Goal: Information Seeking & Learning: Find specific fact

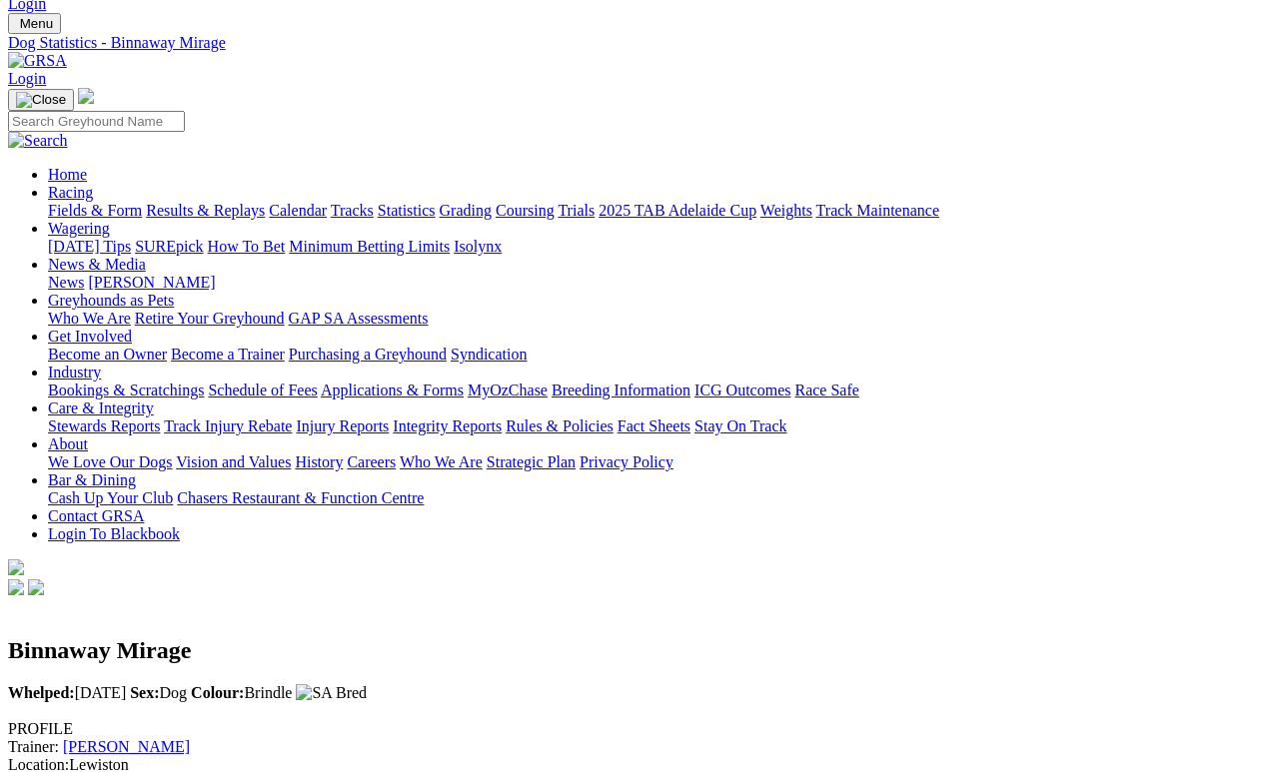
scroll to position [52, 0]
click at [117, 202] on link "Fields & Form" at bounding box center [95, 210] width 94 height 17
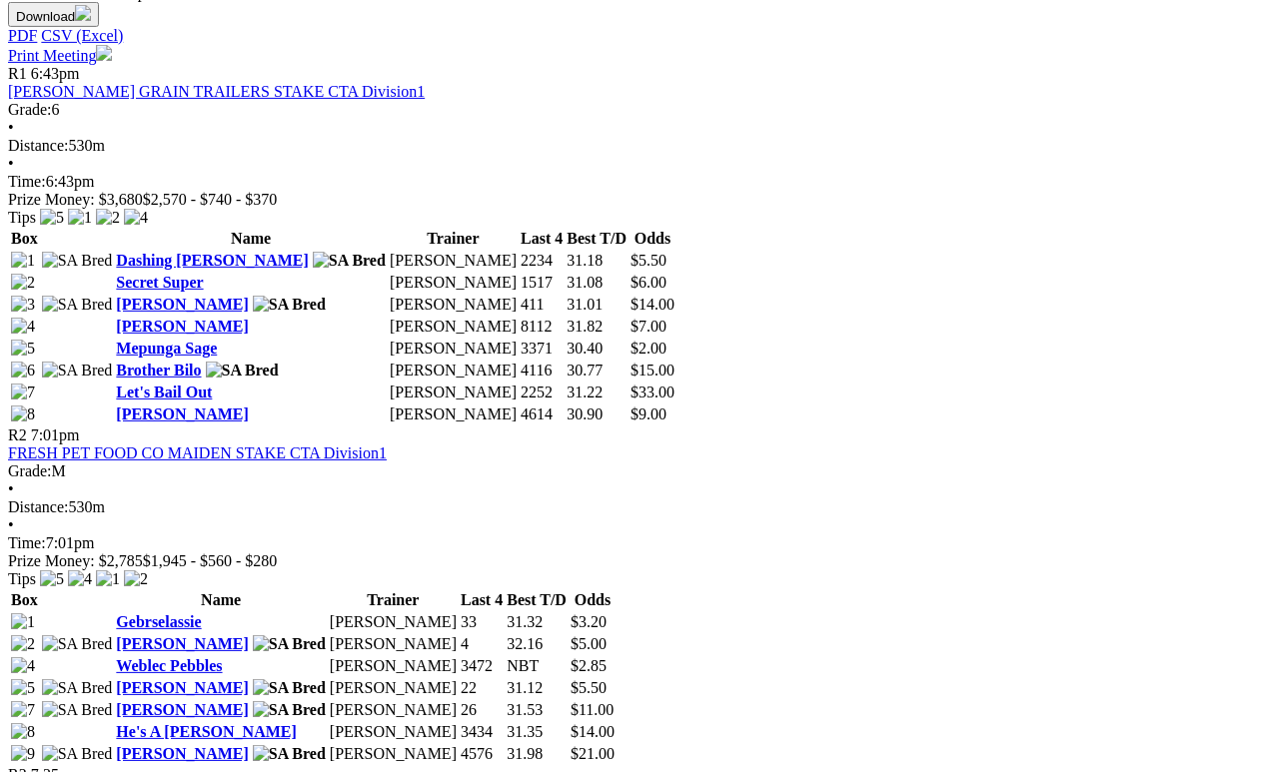
scroll to position [1180, 0]
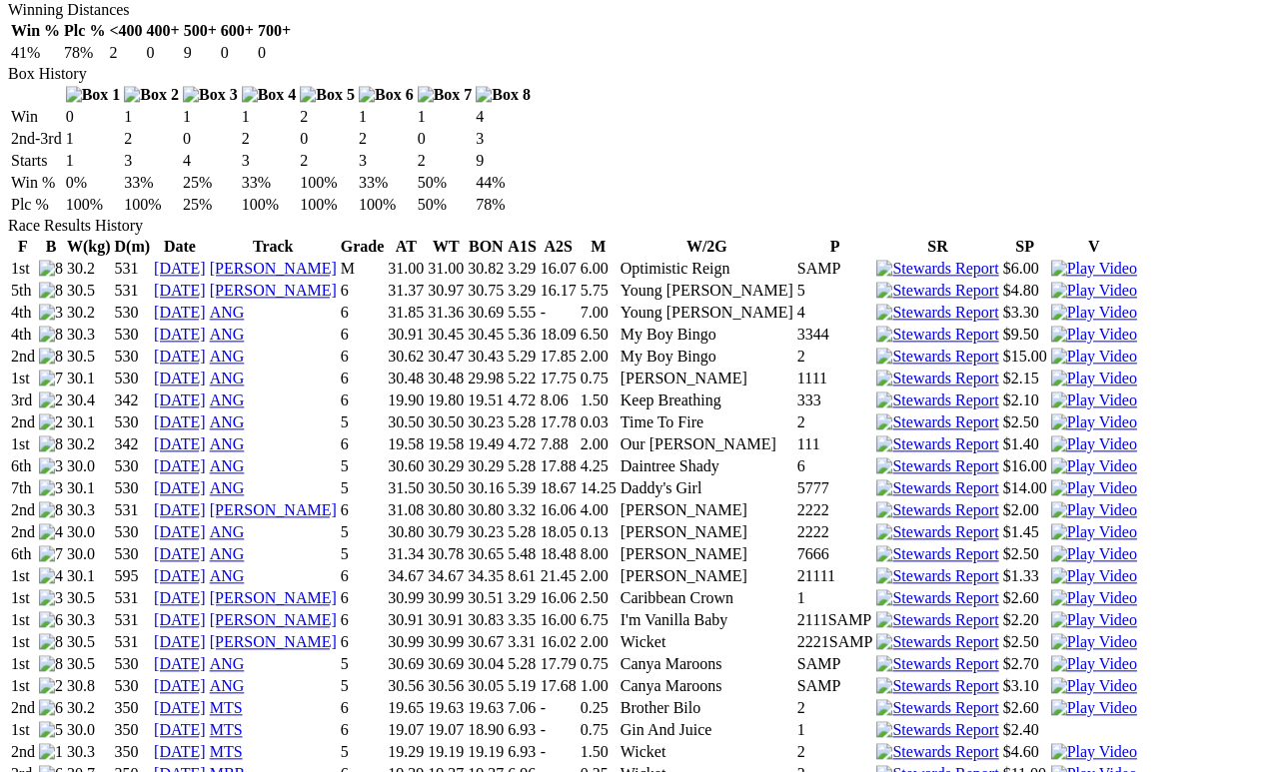
scroll to position [1296, 0]
